Goal: Information Seeking & Learning: Learn about a topic

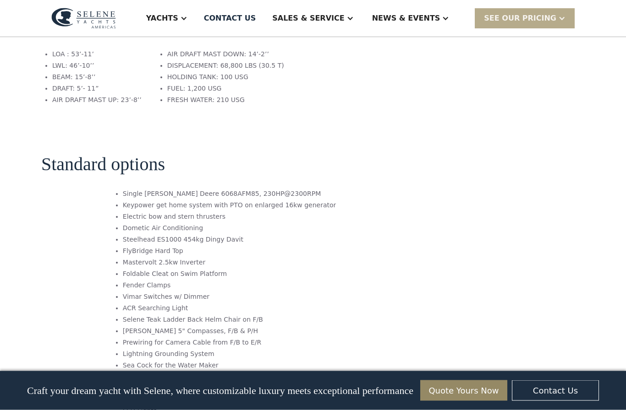
scroll to position [1342, 0]
click at [187, 18] on div at bounding box center [183, 18] width 7 height 7
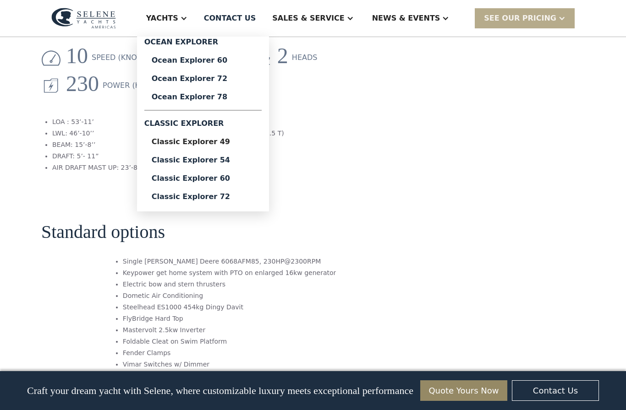
scroll to position [1273, 0]
click at [208, 147] on link "Classic Explorer 49" at bounding box center [202, 142] width 117 height 18
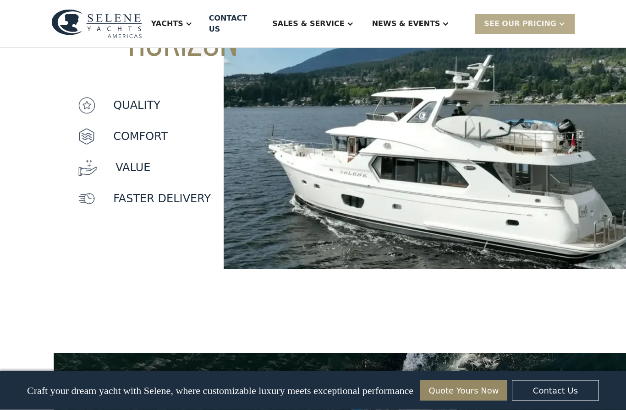
scroll to position [841, 0]
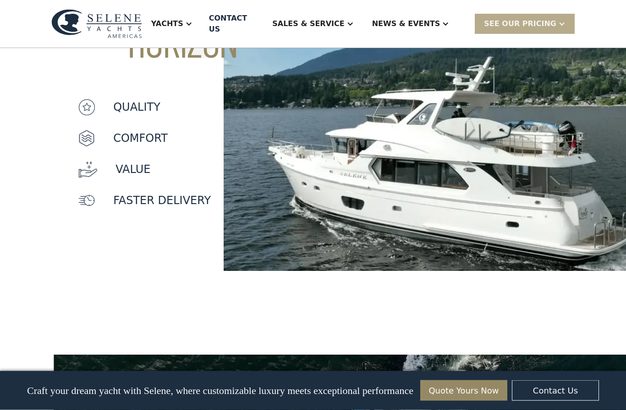
click at [192, 20] on div at bounding box center [188, 23] width 7 height 7
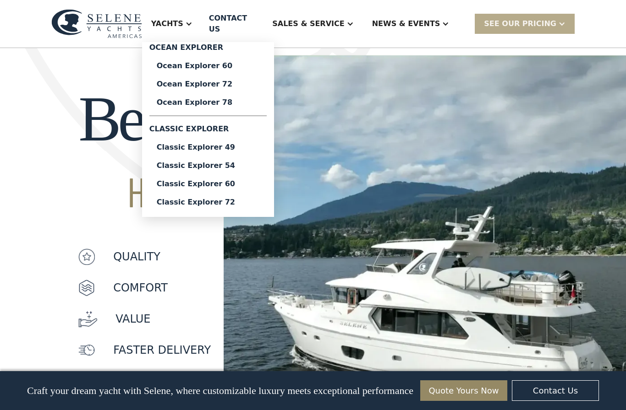
scroll to position [707, 0]
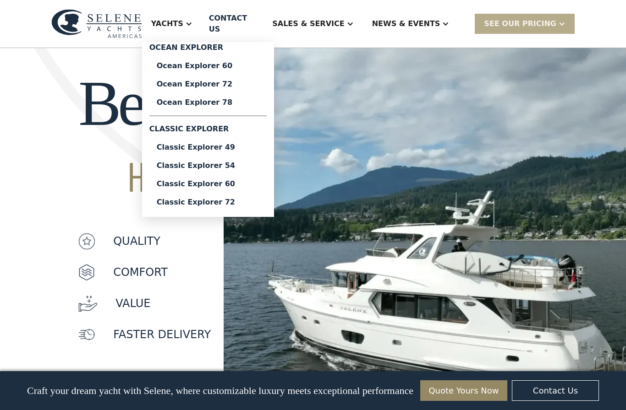
click at [149, 293] on div "Beyond THE HORIZON quality Comfort value faster delivery" at bounding box center [112, 219] width 224 height 374
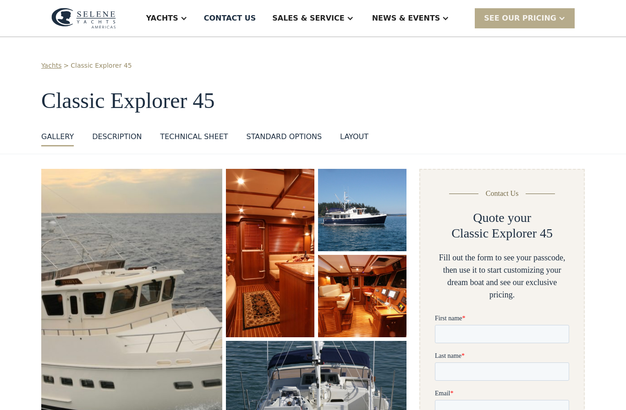
click at [284, 136] on div "standard options" at bounding box center [284, 136] width 76 height 11
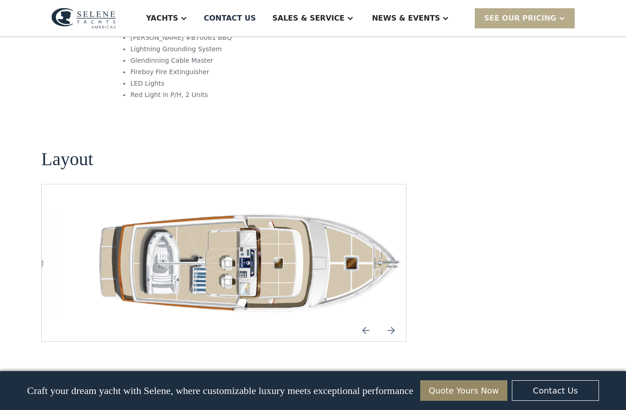
scroll to position [1249, 0]
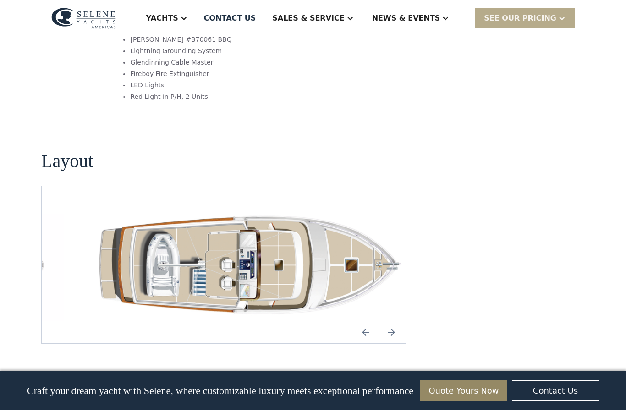
click at [366, 322] on img "Previous slide" at bounding box center [366, 333] width 22 height 22
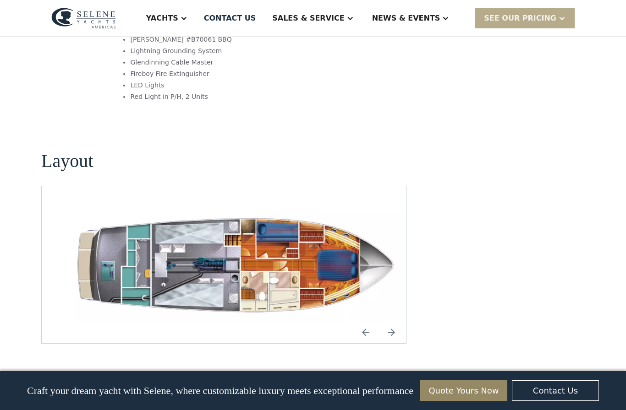
click at [366, 322] on img "Previous slide" at bounding box center [366, 333] width 22 height 22
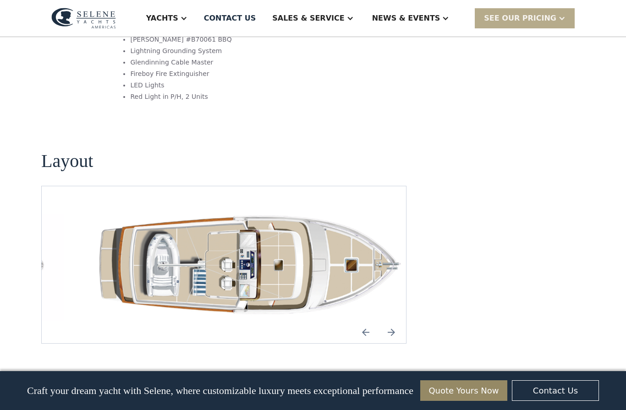
click at [392, 322] on img "Next slide" at bounding box center [391, 333] width 22 height 22
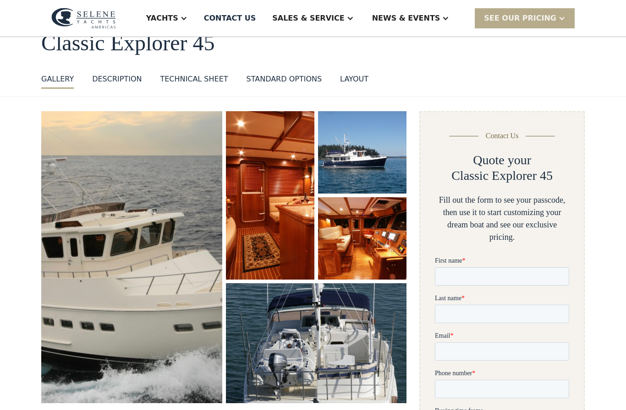
scroll to position [0, 0]
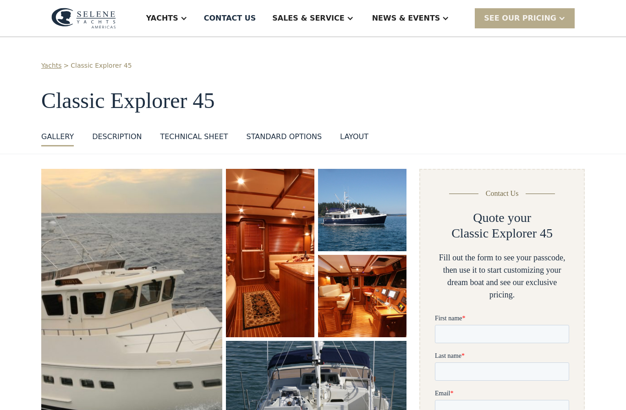
click at [187, 22] on div at bounding box center [183, 18] width 7 height 7
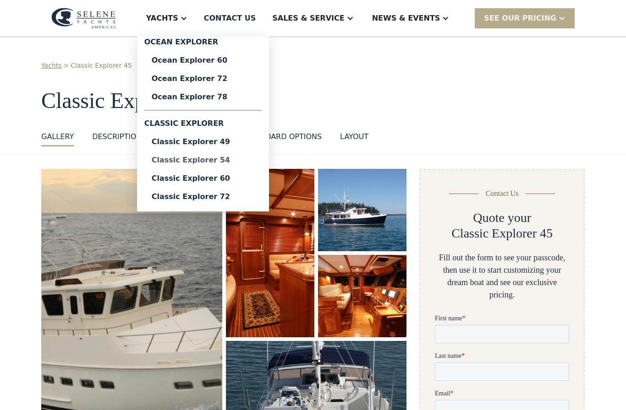
click at [212, 166] on link "Classic Explorer 54" at bounding box center [202, 160] width 117 height 18
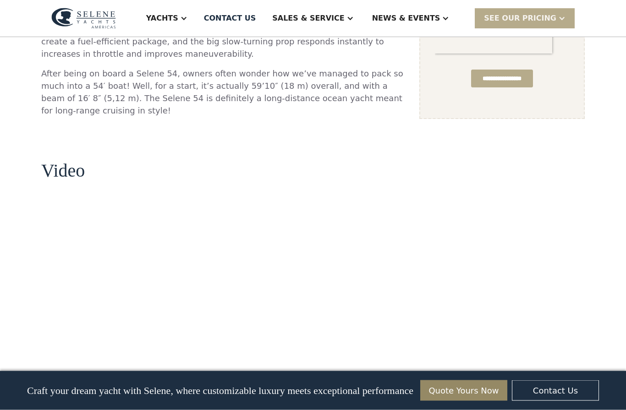
scroll to position [734, 0]
click at [448, 314] on div "**********" at bounding box center [501, 296] width 165 height 1723
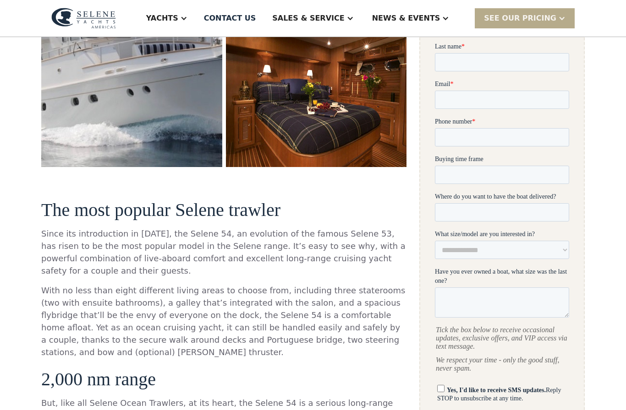
scroll to position [303, 0]
